Goal: Transaction & Acquisition: Purchase product/service

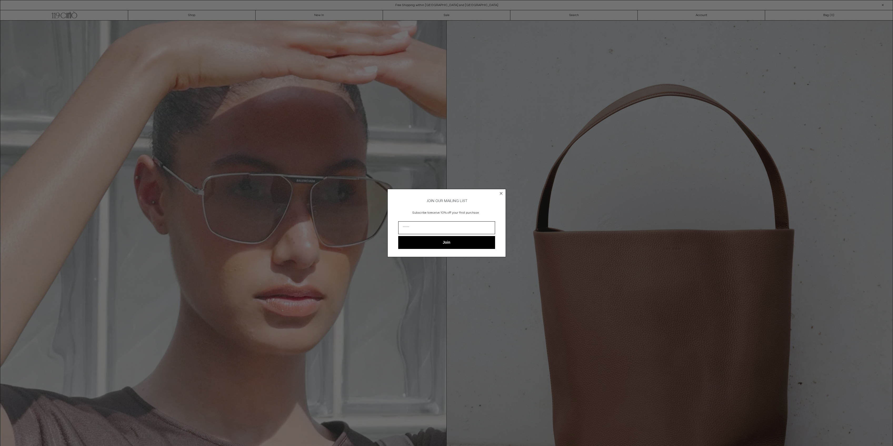
drag, startPoint x: 498, startPoint y: 191, endPoint x: 501, endPoint y: 191, distance: 2.9
click at [499, 191] on div "Close dialog JOIN OUR MAILING LIST Subscribe to receive 10% off your first purc…" at bounding box center [447, 223] width 118 height 68
click at [502, 189] on form "JOIN OUR MAILING LIST Subscribe to receive 10% off your first purchase Join ***…" at bounding box center [447, 223] width 118 height 68
click at [501, 191] on circle "Close dialog" at bounding box center [501, 193] width 5 height 5
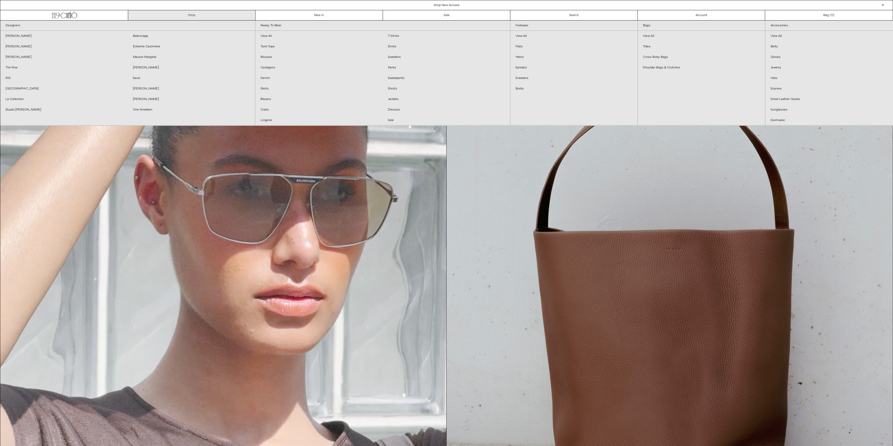
click at [191, 12] on link "Shop" at bounding box center [191, 15] width 127 height 10
click at [649, 39] on link "View All" at bounding box center [701, 36] width 127 height 11
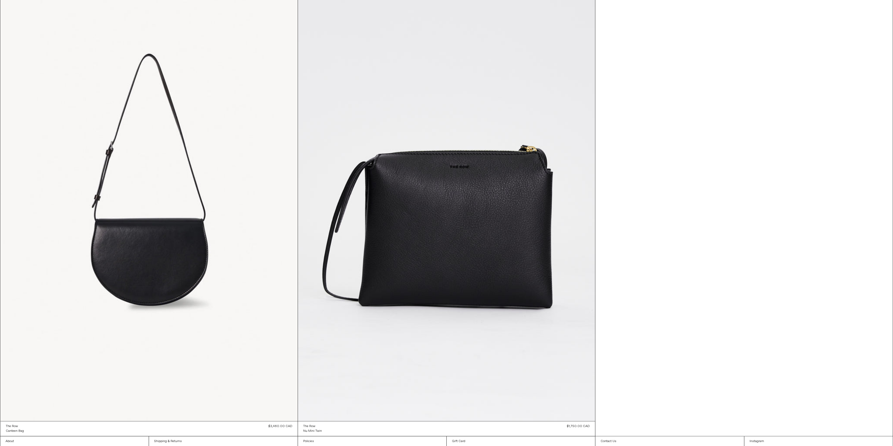
scroll to position [2373, 0]
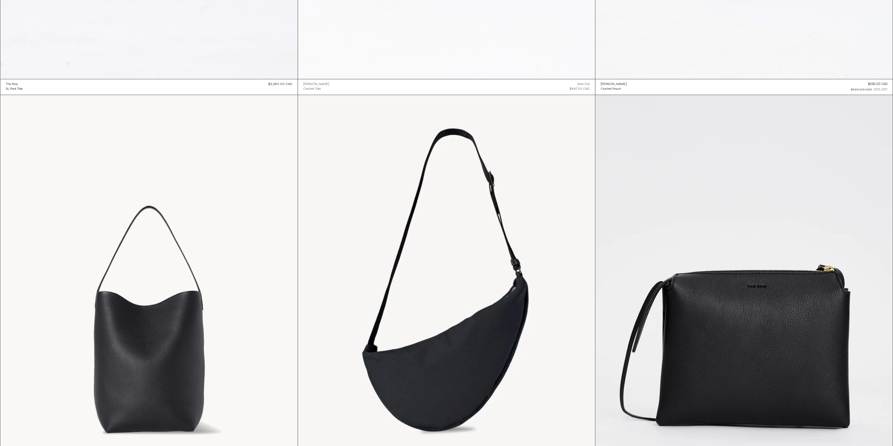
scroll to position [1004, 0]
